Goal: Information Seeking & Learning: Learn about a topic

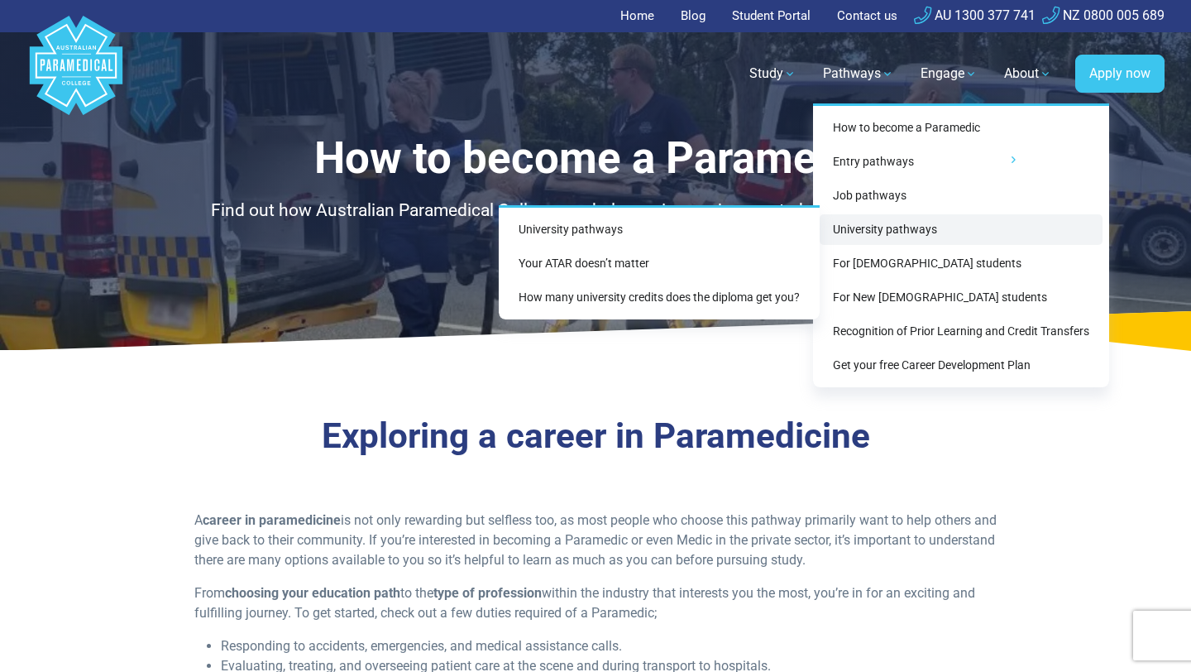
click at [873, 226] on link "University pathways" at bounding box center [961, 229] width 283 height 31
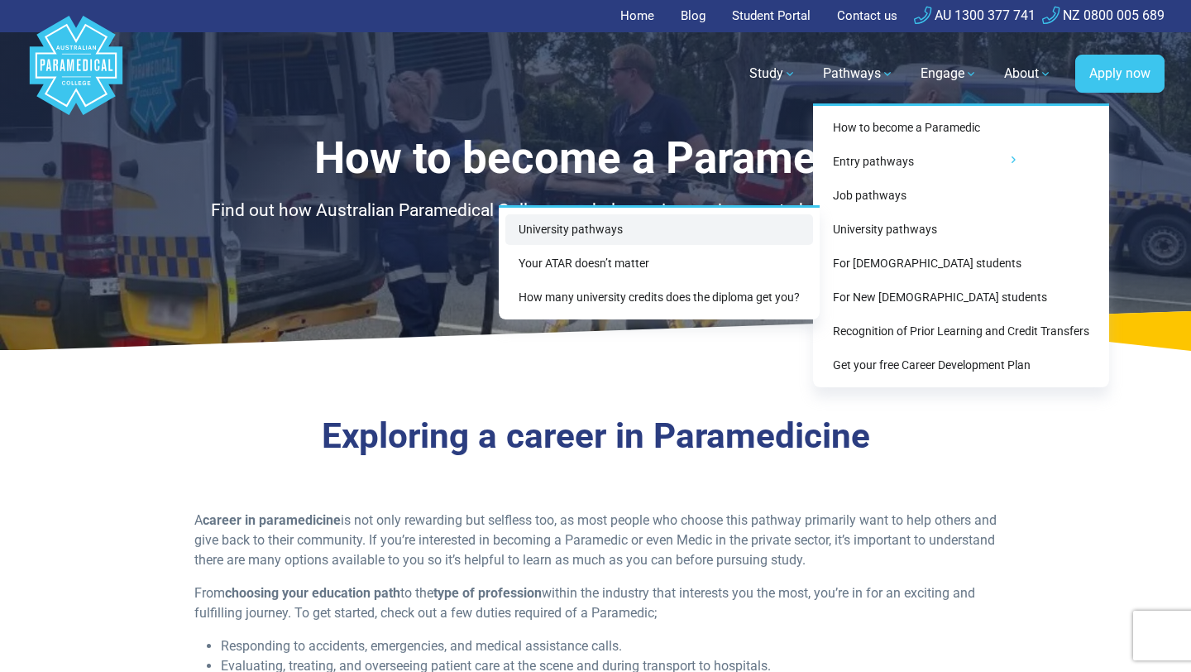
click at [609, 236] on link "University pathways" at bounding box center [660, 229] width 308 height 31
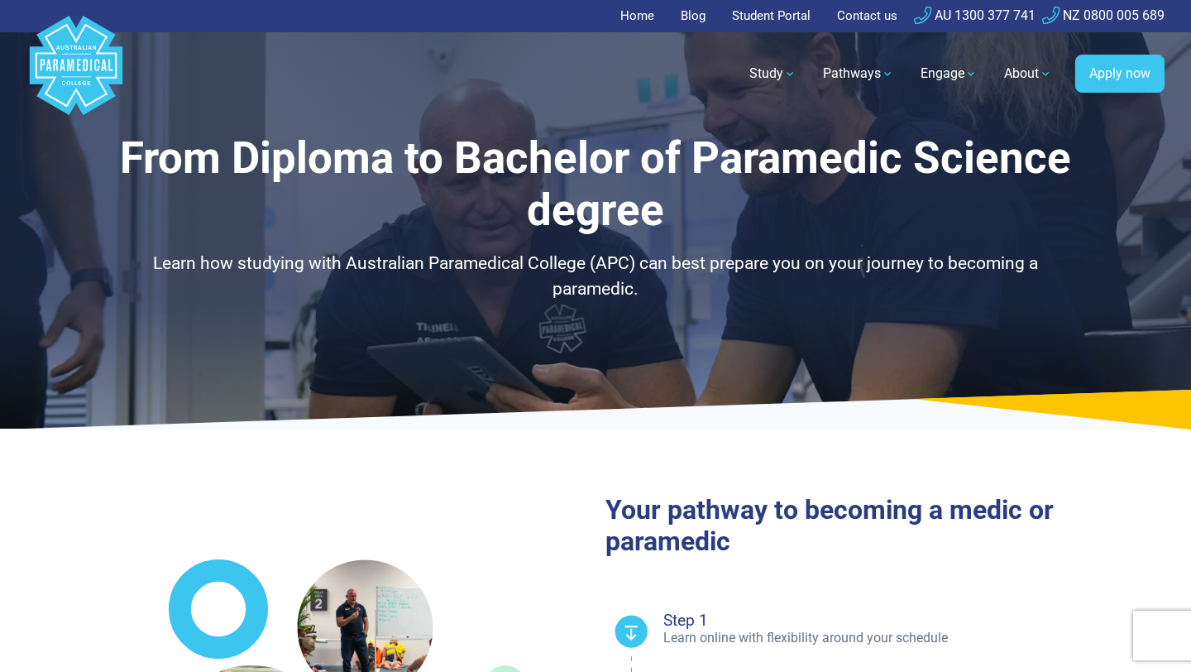
select select "**********"
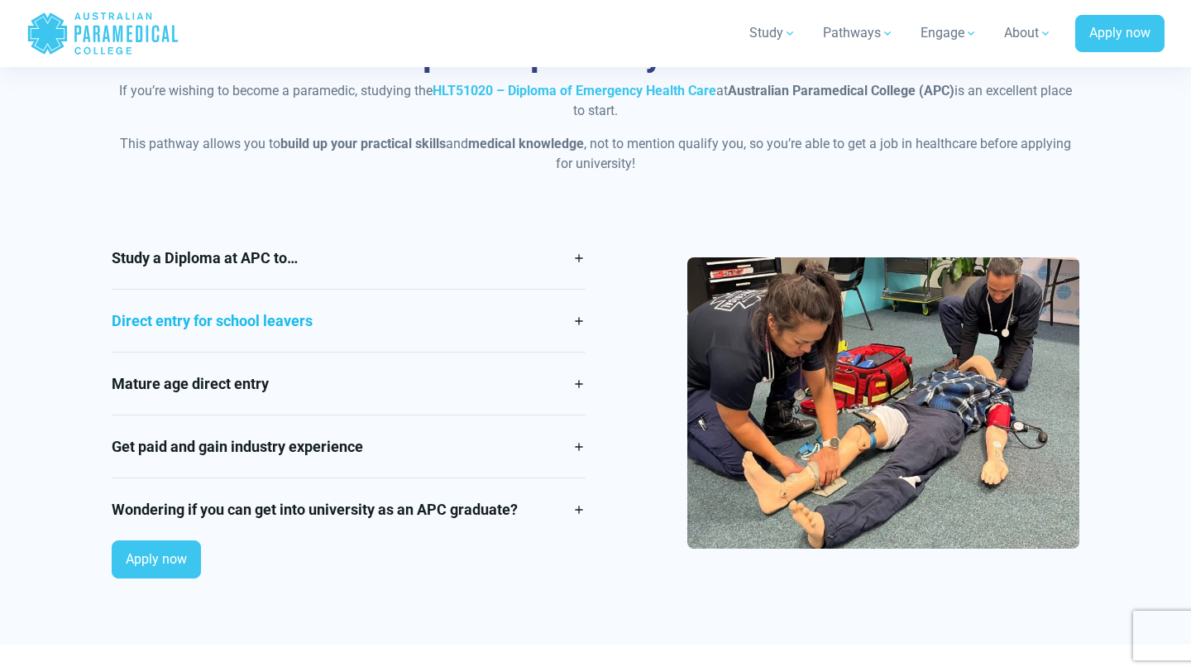
scroll to position [1376, 0]
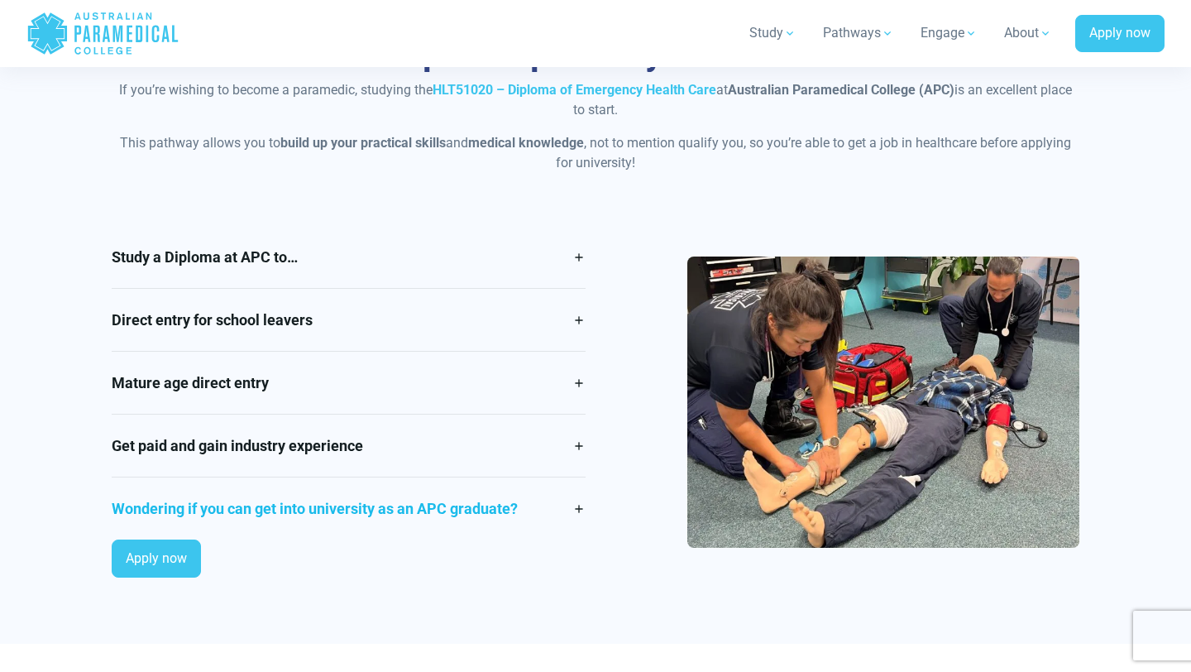
click at [576, 508] on link "Wondering if you can get into university as an APC graduate?" at bounding box center [349, 508] width 474 height 62
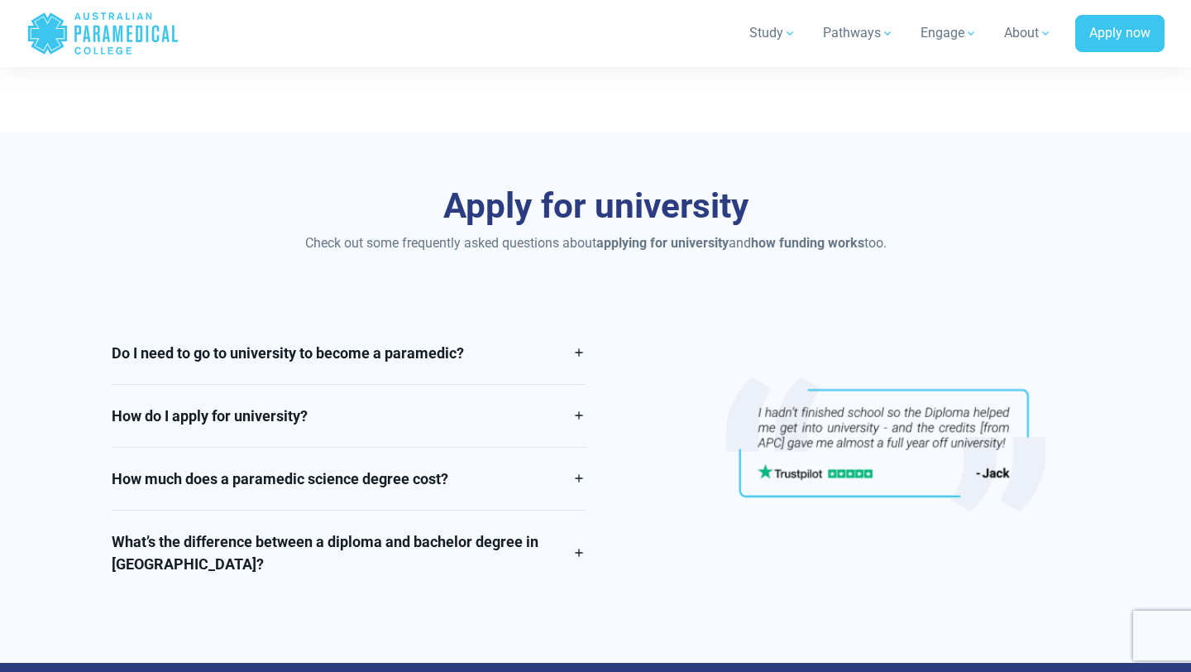
scroll to position [3755, 0]
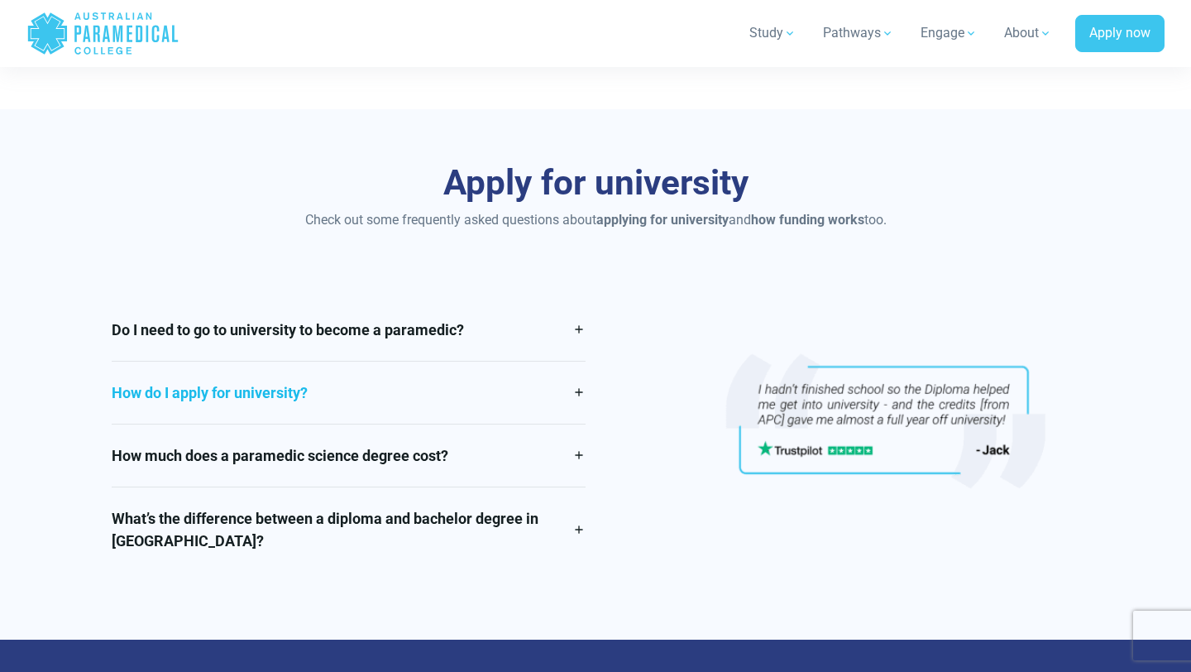
click at [579, 393] on link "How do I apply for university?" at bounding box center [349, 393] width 474 height 62
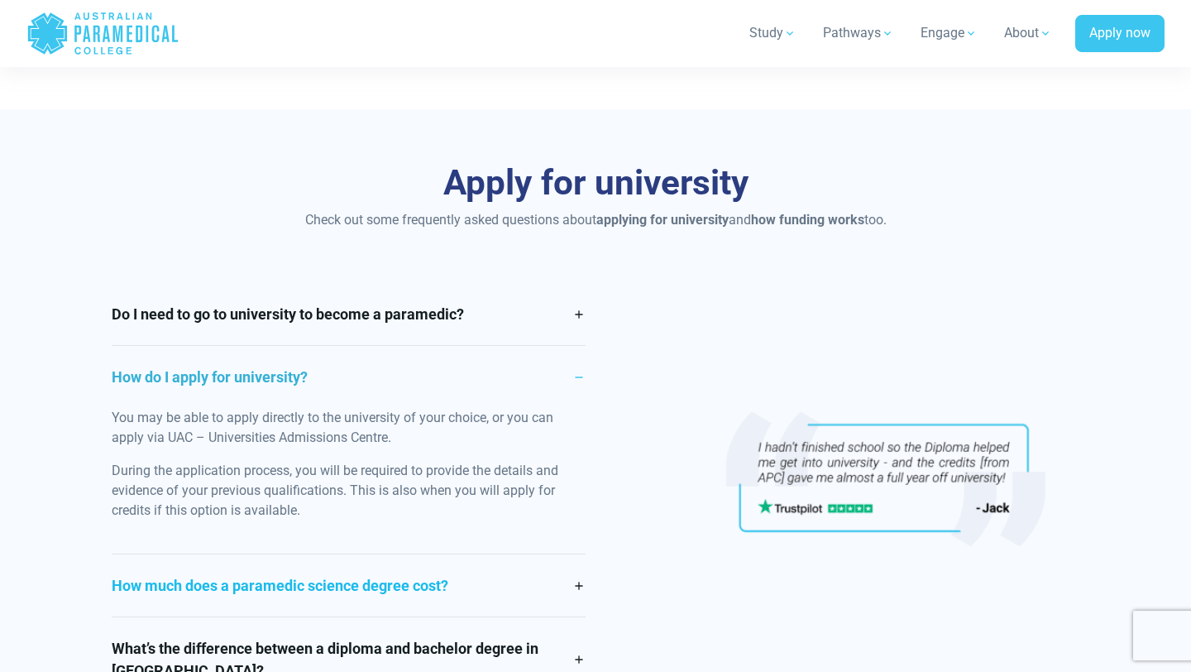
click at [581, 582] on link "How much does a paramedic science degree cost?" at bounding box center [349, 585] width 474 height 62
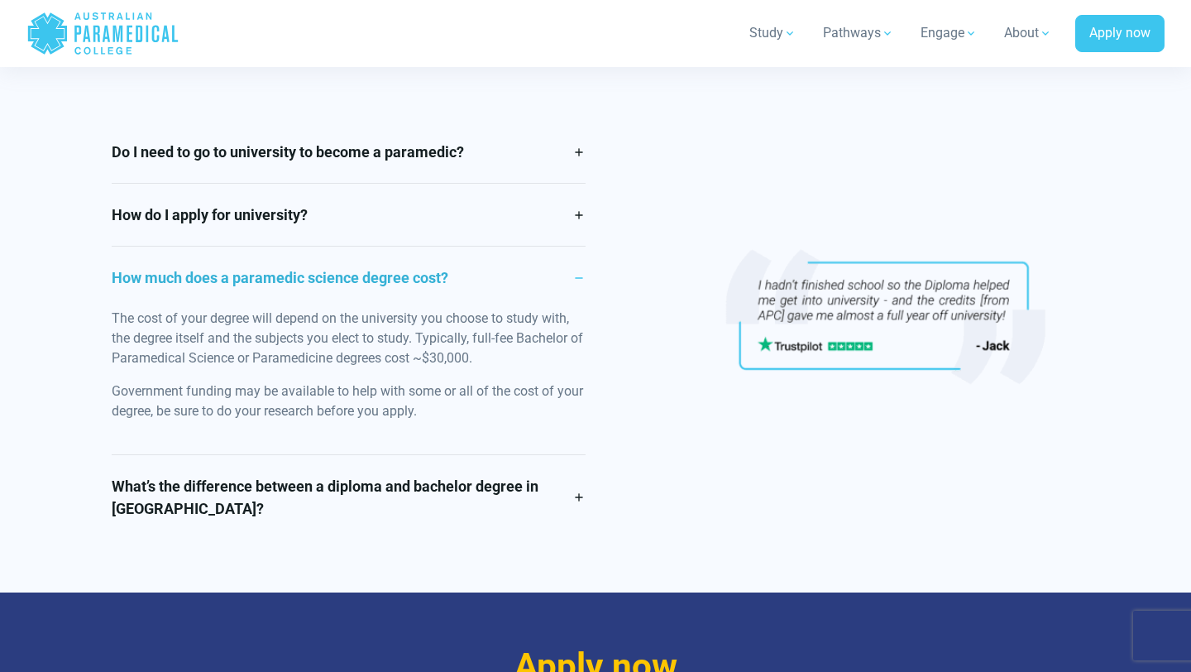
scroll to position [3929, 0]
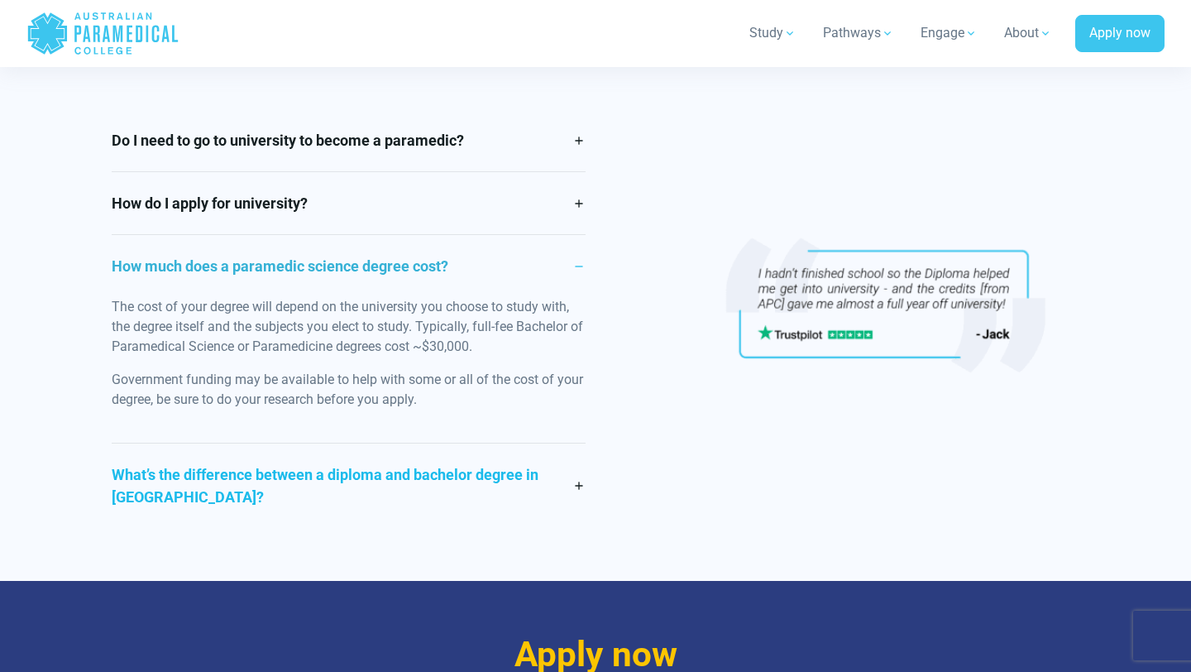
click at [577, 486] on link "What’s the difference between a diploma and bachelor degree in [GEOGRAPHIC_DATA…" at bounding box center [349, 485] width 474 height 84
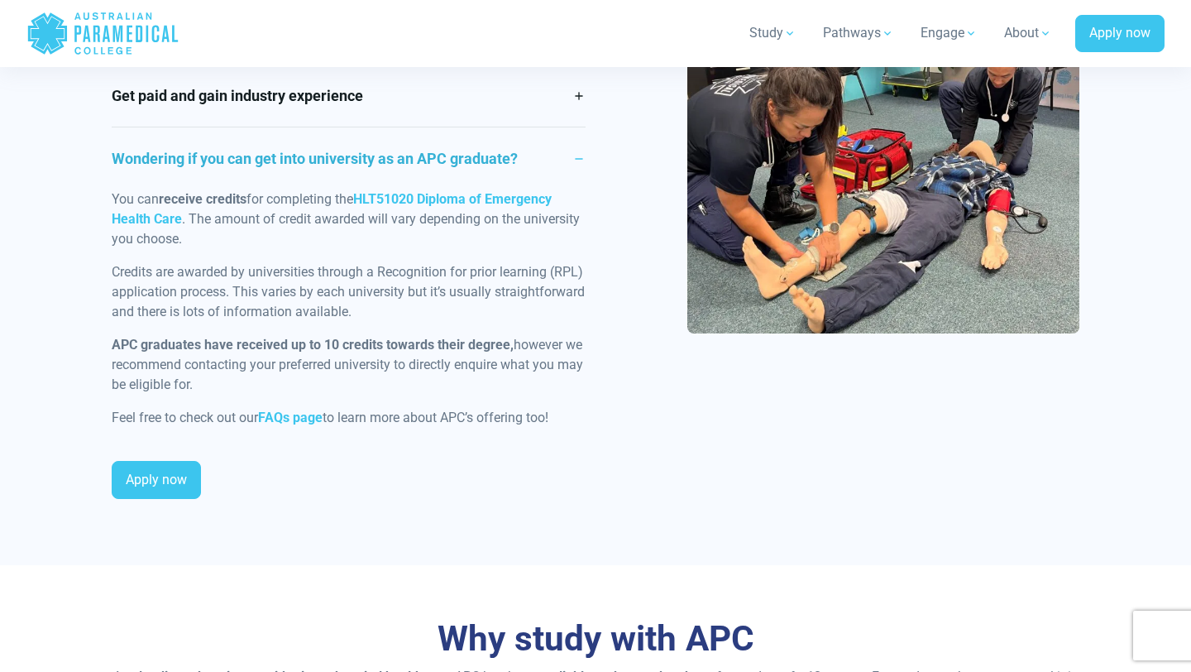
scroll to position [1725, 0]
